Goal: Transaction & Acquisition: Purchase product/service

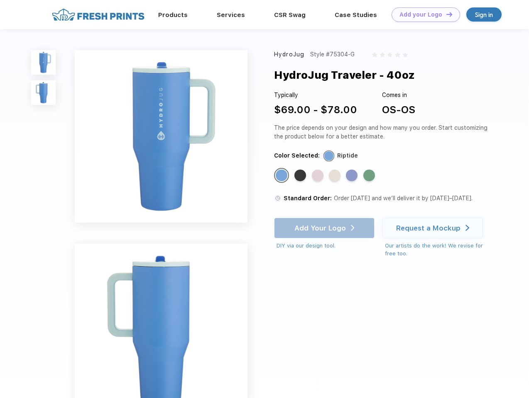
click at [423, 15] on link "Add your Logo Design Tool" at bounding box center [425, 14] width 68 height 15
click at [0, 0] on div "Design Tool" at bounding box center [0, 0] width 0 height 0
click at [445, 14] on link "Add your Logo Design Tool" at bounding box center [425, 14] width 68 height 15
click at [44, 62] on img at bounding box center [43, 62] width 24 height 24
click at [44, 93] on img at bounding box center [43, 93] width 24 height 24
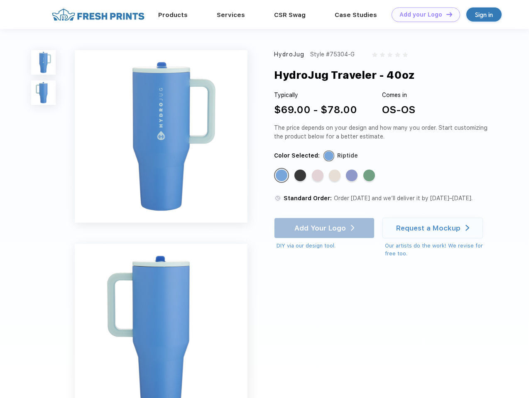
click at [282, 176] on div "Standard Color" at bounding box center [282, 176] width 12 height 12
click at [301, 176] on div "Standard Color" at bounding box center [300, 176] width 12 height 12
click at [318, 176] on div "Standard Color" at bounding box center [318, 176] width 12 height 12
click at [335, 176] on div "Standard Color" at bounding box center [335, 176] width 12 height 12
click at [352, 176] on div "Standard Color" at bounding box center [352, 176] width 12 height 12
